Goal: Obtain resource: Obtain resource

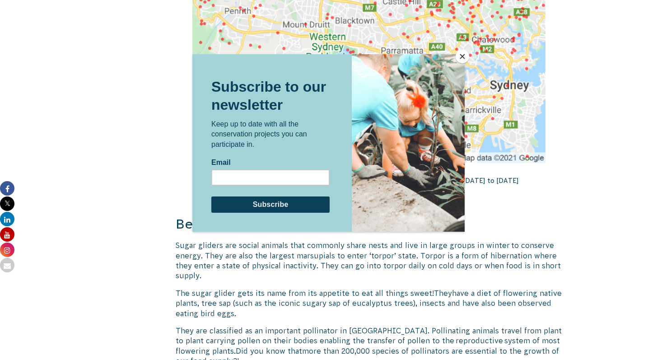
scroll to position [1674, 0]
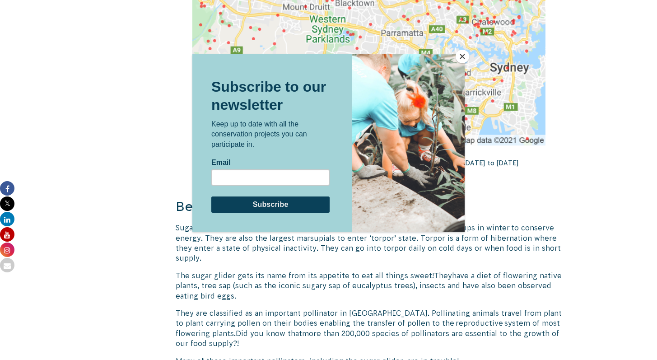
click at [465, 56] on button "Close" at bounding box center [463, 57] width 14 height 14
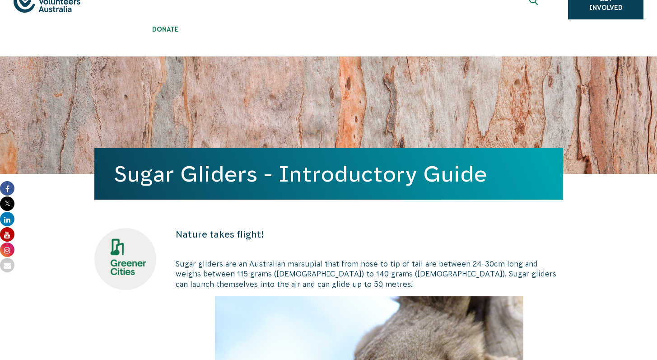
scroll to position [51, 0]
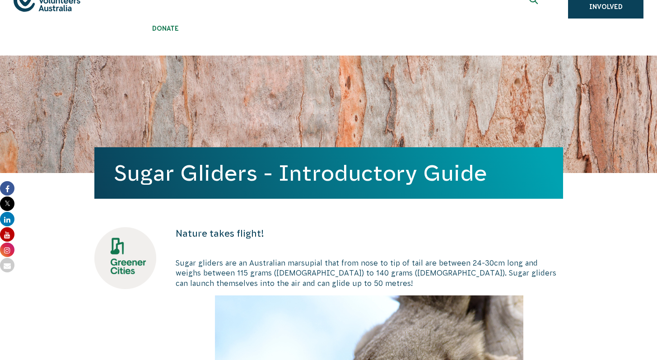
click at [316, 65] on div "Sugar Gliders - Introductory Guide" at bounding box center [328, 114] width 469 height 117
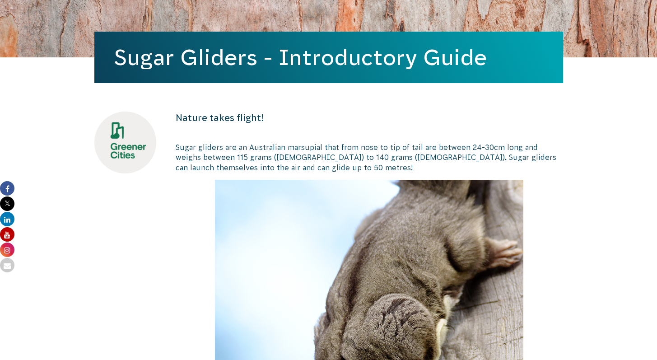
scroll to position [0, 0]
